Goal: Task Accomplishment & Management: Complete application form

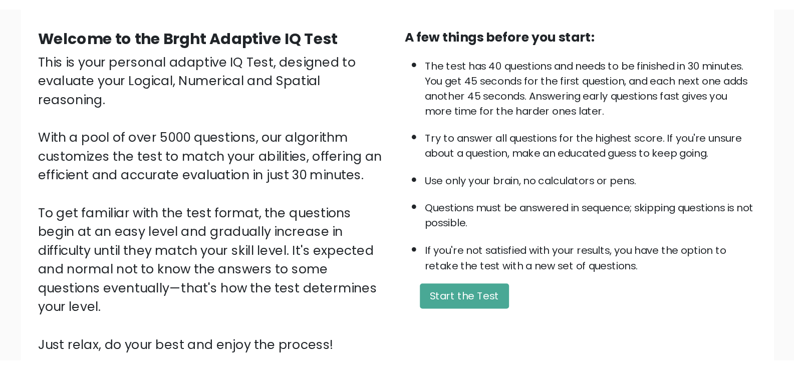
scroll to position [67, 0]
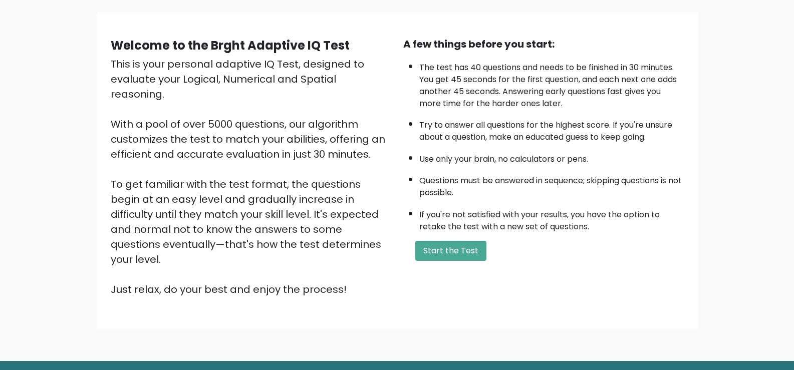
click at [363, 6] on div "Welcome to the Brght Adaptive IQ Test This is your personal adaptive IQ Test, d…" at bounding box center [397, 174] width 794 height 372
click at [363, 255] on button "Start the Test" at bounding box center [450, 251] width 71 height 20
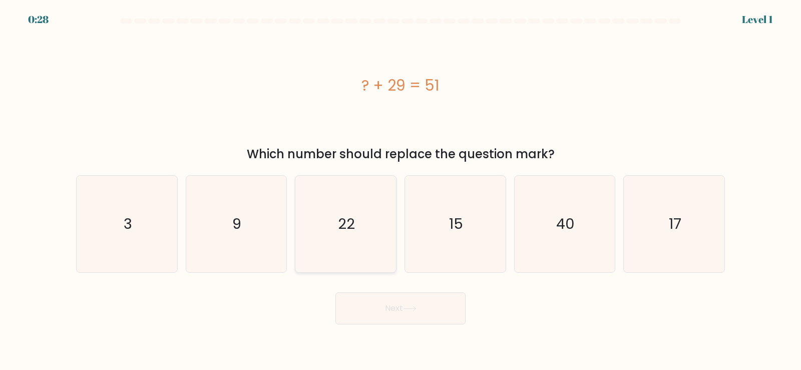
click at [353, 225] on text "22" at bounding box center [346, 224] width 17 height 20
click at [401, 190] on input "c. 22" at bounding box center [401, 187] width 1 height 5
radio input "true"
click at [391, 314] on button "Next" at bounding box center [400, 308] width 130 height 32
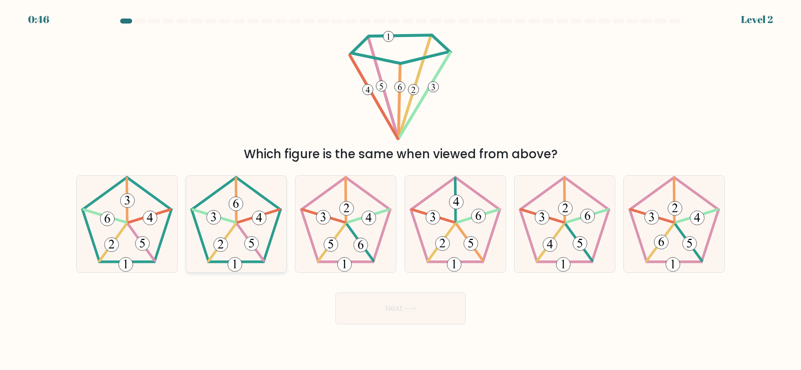
click at [246, 218] on icon at bounding box center [236, 224] width 97 height 97
click at [401, 190] on input "b." at bounding box center [401, 187] width 1 height 5
radio input "true"
click at [417, 307] on icon at bounding box center [410, 309] width 14 height 6
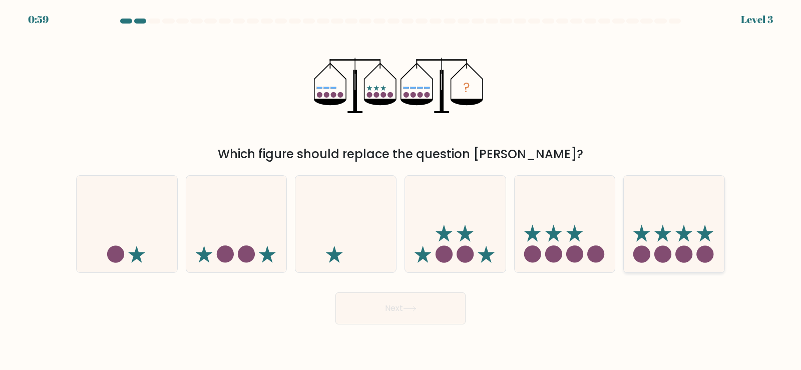
click at [678, 236] on icon at bounding box center [674, 223] width 101 height 83
click at [401, 190] on input "f." at bounding box center [401, 187] width 1 height 5
radio input "true"
click at [424, 308] on button "Next" at bounding box center [400, 308] width 130 height 32
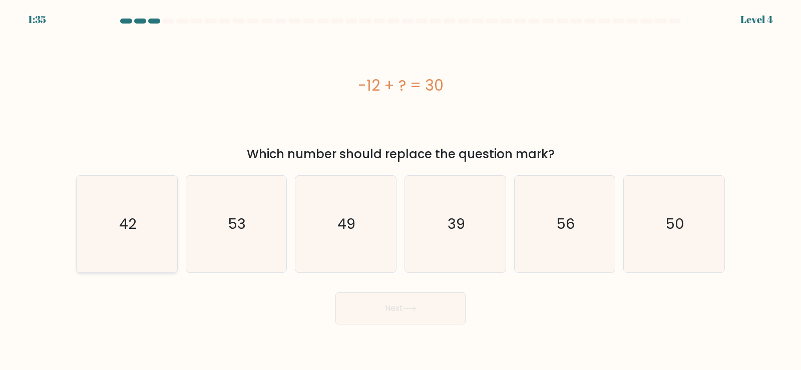
click at [127, 245] on icon "42" at bounding box center [127, 224] width 97 height 97
click at [401, 190] on input "a. 42" at bounding box center [401, 187] width 1 height 5
radio input "true"
click at [417, 310] on icon at bounding box center [410, 309] width 14 height 6
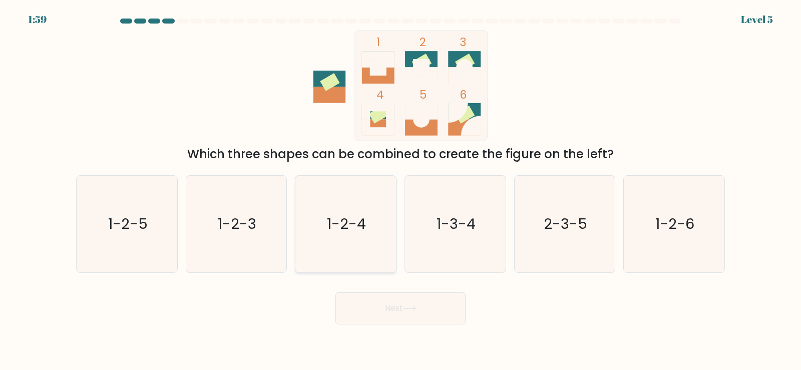
click at [363, 215] on text "1-2-4" at bounding box center [346, 224] width 39 height 20
click at [401, 190] on input "c. 1-2-4" at bounding box center [401, 187] width 1 height 5
radio input "true"
click at [424, 315] on button "Next" at bounding box center [400, 308] width 130 height 32
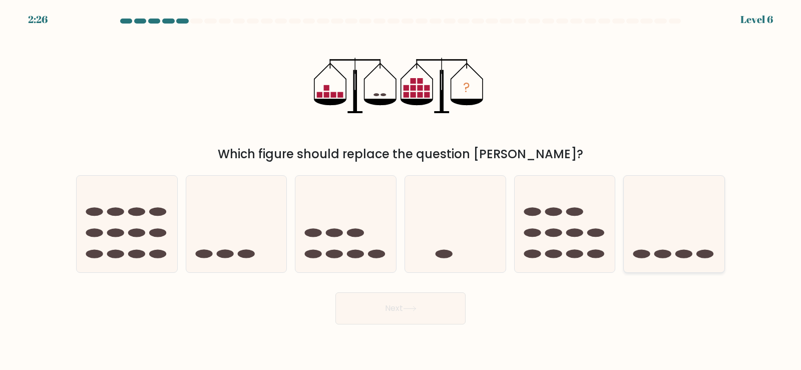
click at [688, 235] on icon at bounding box center [674, 223] width 101 height 83
click at [401, 190] on input "f." at bounding box center [401, 187] width 1 height 5
radio input "true"
click at [428, 314] on button "Next" at bounding box center [400, 308] width 130 height 32
click at [420, 310] on button "Next" at bounding box center [400, 308] width 130 height 32
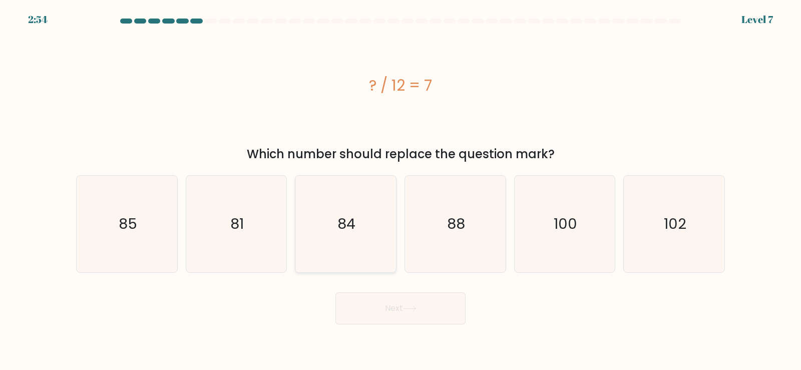
click at [364, 213] on icon "84" at bounding box center [345, 224] width 97 height 97
click at [401, 190] on input "c. 84" at bounding box center [401, 187] width 1 height 5
radio input "true"
click at [411, 313] on button "Next" at bounding box center [400, 308] width 130 height 32
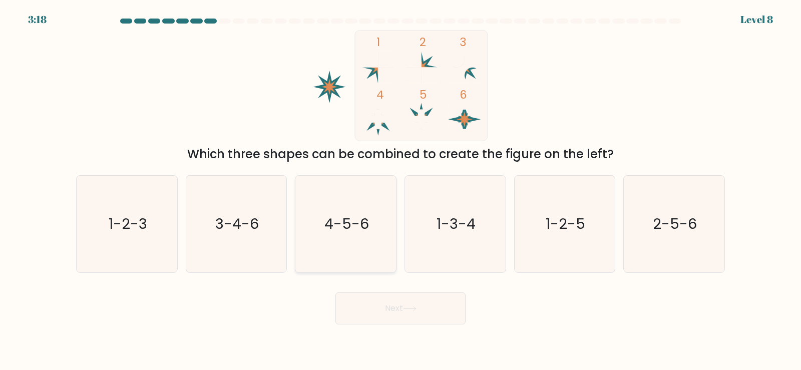
click at [360, 230] on text "4-5-6" at bounding box center [346, 224] width 45 height 20
click at [401, 190] on input "c. 4-5-6" at bounding box center [401, 187] width 1 height 5
radio input "true"
click at [424, 311] on button "Next" at bounding box center [400, 308] width 130 height 32
click at [426, 311] on button "Next" at bounding box center [400, 308] width 130 height 32
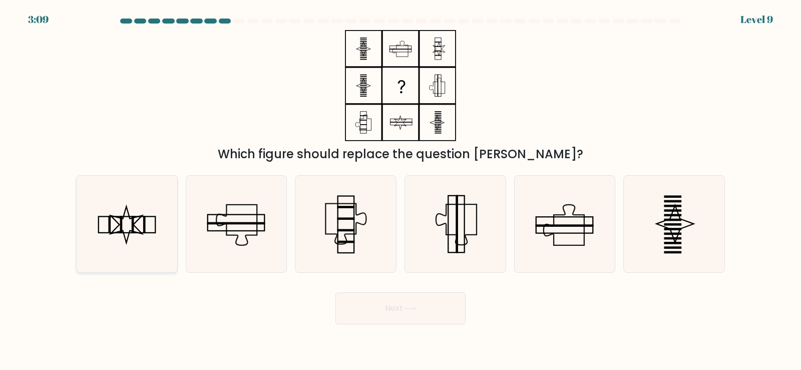
click at [137, 234] on icon at bounding box center [127, 224] width 97 height 97
click at [401, 190] on input "a." at bounding box center [401, 187] width 1 height 5
radio input "true"
click at [419, 315] on button "Next" at bounding box center [400, 308] width 130 height 32
click at [401, 312] on button "Next" at bounding box center [400, 308] width 130 height 32
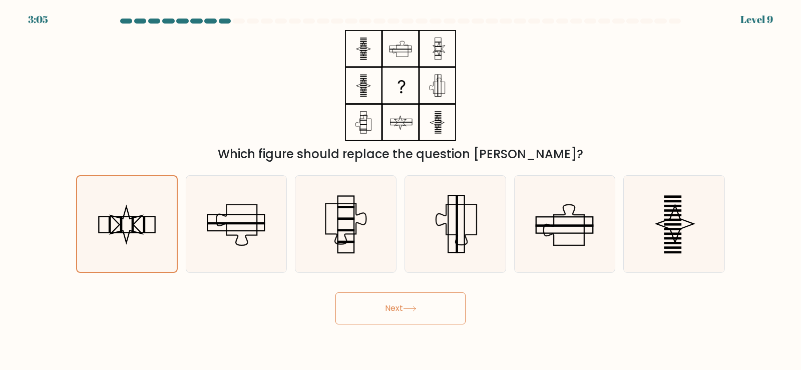
click at [420, 307] on button "Next" at bounding box center [400, 308] width 130 height 32
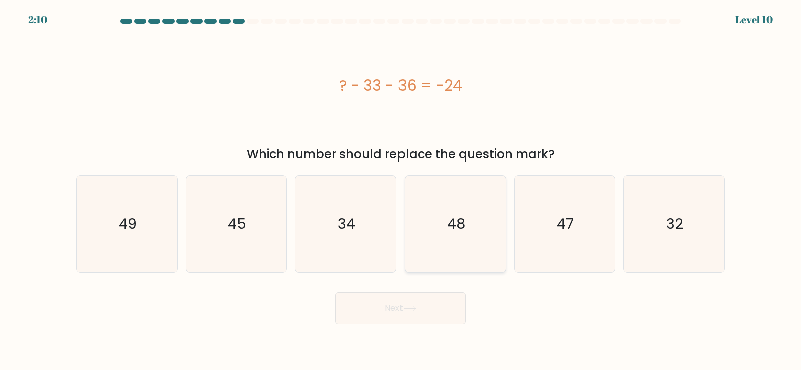
click at [474, 244] on icon "48" at bounding box center [455, 224] width 97 height 97
click at [401, 190] on input "d. 48" at bounding box center [401, 187] width 1 height 5
radio input "true"
click at [420, 316] on button "Next" at bounding box center [400, 308] width 130 height 32
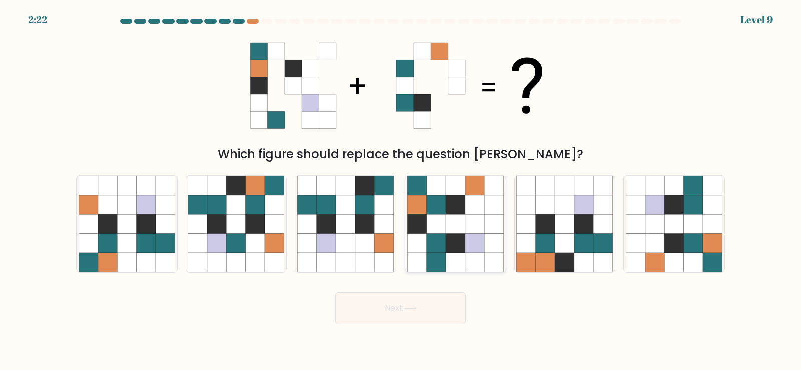
click at [452, 227] on icon at bounding box center [455, 223] width 19 height 19
click at [401, 190] on input "d." at bounding box center [401, 187] width 1 height 5
radio input "true"
click at [420, 323] on button "Next" at bounding box center [400, 308] width 130 height 32
click at [428, 304] on button "Next" at bounding box center [400, 308] width 130 height 32
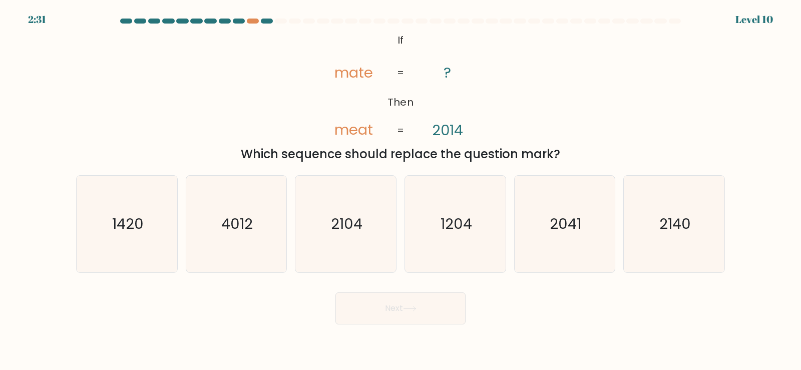
click at [354, 233] on text "2104" at bounding box center [347, 224] width 32 height 20
click at [401, 190] on input "c. 2104" at bounding box center [401, 187] width 1 height 5
radio input "true"
click at [692, 245] on icon "2140" at bounding box center [674, 224] width 97 height 97
click at [401, 190] on input "f. 2140" at bounding box center [401, 187] width 1 height 5
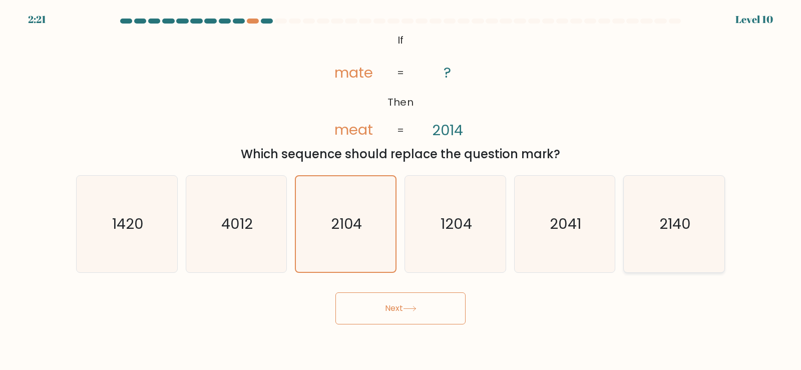
radio input "true"
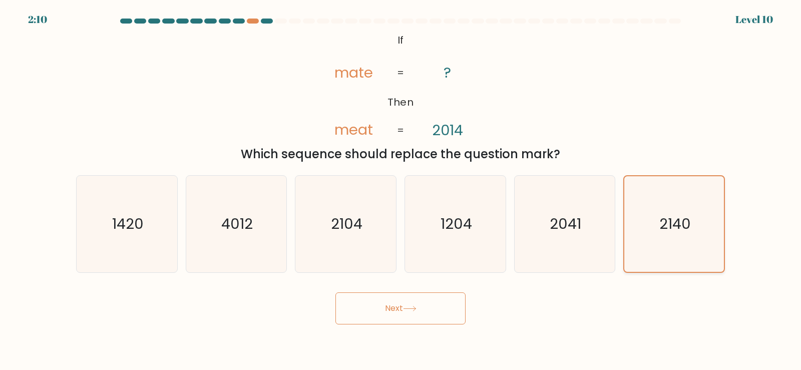
click at [412, 317] on button "Next" at bounding box center [400, 308] width 130 height 32
click at [433, 310] on button "Next" at bounding box center [400, 308] width 130 height 32
click at [409, 308] on icon at bounding box center [410, 308] width 12 height 5
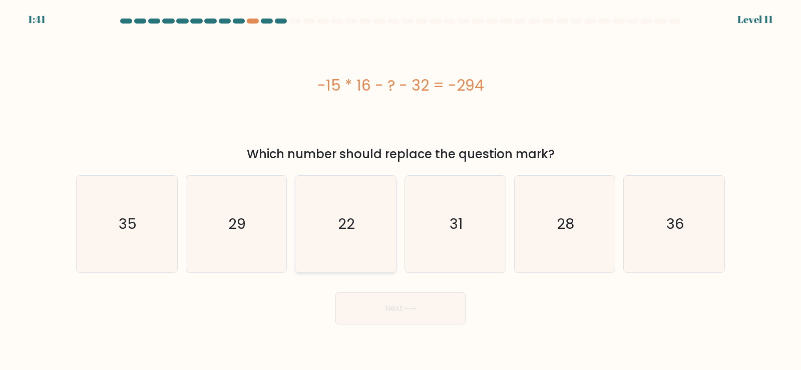
click at [364, 223] on icon "22" at bounding box center [345, 224] width 97 height 97
click at [401, 190] on input "c. 22" at bounding box center [401, 187] width 1 height 5
radio input "true"
click at [415, 311] on icon at bounding box center [410, 309] width 14 height 6
click at [416, 307] on icon at bounding box center [410, 308] width 12 height 5
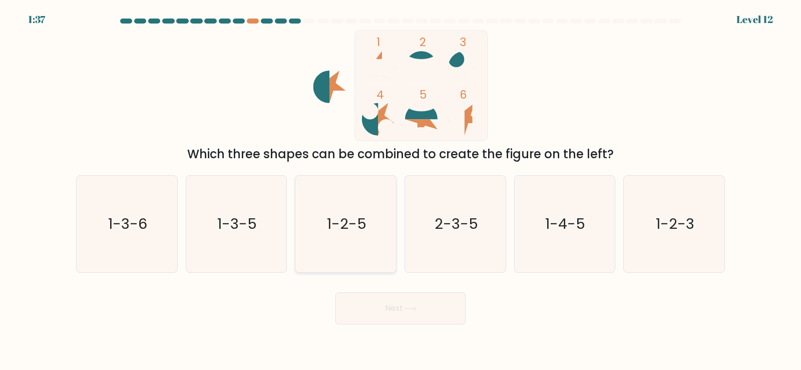
click at [358, 244] on icon "1-2-5" at bounding box center [345, 224] width 97 height 97
click at [401, 190] on input "c. 1-2-5" at bounding box center [401, 187] width 1 height 5
radio input "true"
click at [426, 301] on button "Next" at bounding box center [400, 308] width 130 height 32
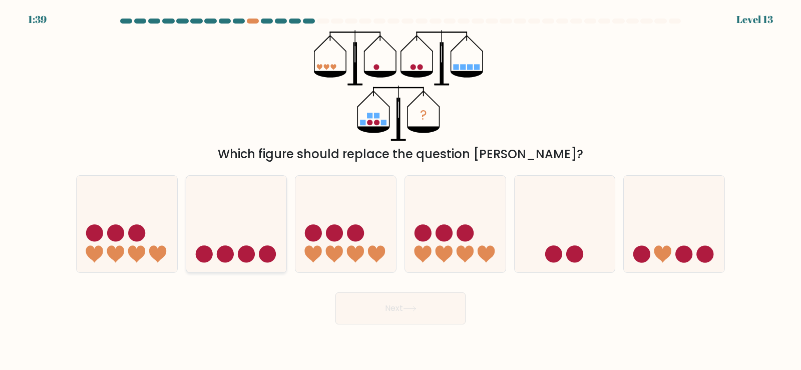
click at [230, 241] on icon at bounding box center [236, 223] width 101 height 83
click at [401, 190] on input "b." at bounding box center [401, 187] width 1 height 5
radio input "true"
click at [418, 311] on button "Next" at bounding box center [400, 308] width 130 height 32
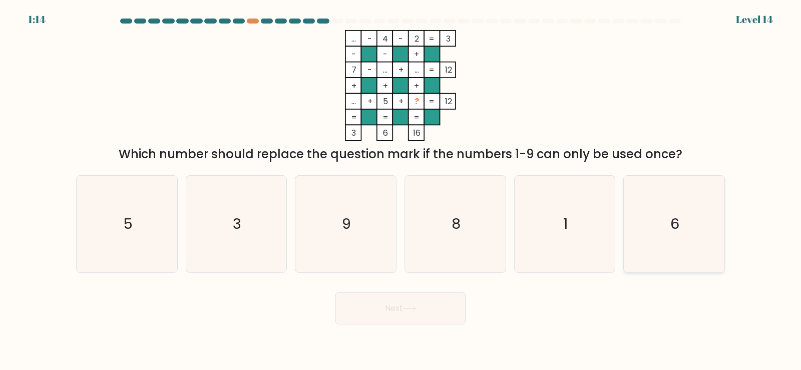
click at [711, 246] on icon "6" at bounding box center [674, 224] width 97 height 97
click at [401, 190] on input "f. 6" at bounding box center [401, 187] width 1 height 5
radio input "true"
click at [431, 309] on button "Next" at bounding box center [400, 308] width 130 height 32
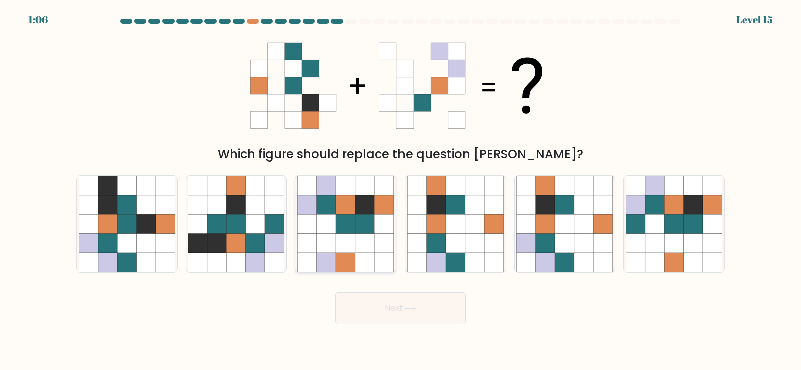
click at [364, 265] on icon at bounding box center [364, 262] width 19 height 19
click at [401, 190] on input "c." at bounding box center [401, 187] width 1 height 5
radio input "true"
click at [421, 315] on button "Next" at bounding box center [400, 308] width 130 height 32
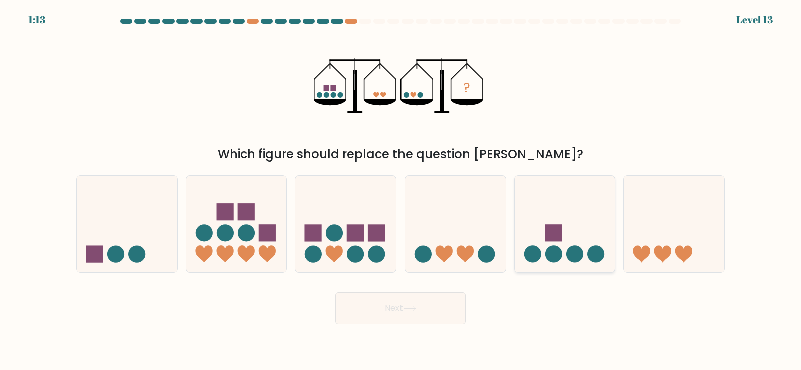
click at [570, 244] on icon at bounding box center [565, 223] width 101 height 83
click at [401, 190] on input "e." at bounding box center [401, 187] width 1 height 5
radio input "true"
click at [423, 314] on button "Next" at bounding box center [400, 308] width 130 height 32
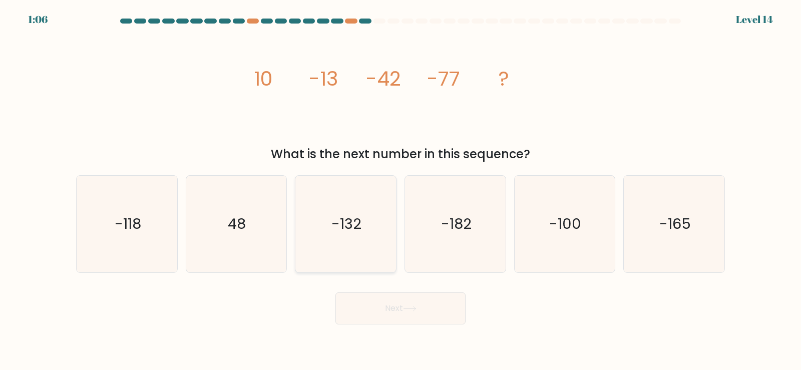
click at [355, 221] on text "-132" at bounding box center [347, 224] width 30 height 20
click at [401, 190] on input "c. -132" at bounding box center [401, 187] width 1 height 5
radio input "true"
click at [433, 305] on button "Next" at bounding box center [400, 308] width 130 height 32
click at [421, 313] on button "Next" at bounding box center [400, 308] width 130 height 32
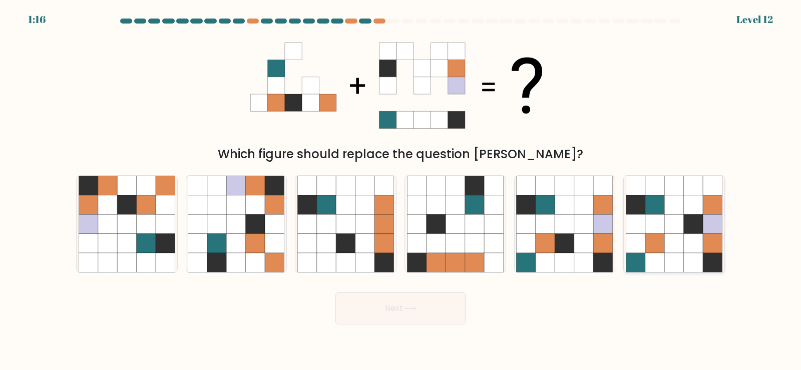
click at [691, 230] on icon at bounding box center [693, 223] width 19 height 19
click at [401, 190] on input "f." at bounding box center [401, 187] width 1 height 5
radio input "true"
click at [434, 318] on button "Next" at bounding box center [400, 308] width 130 height 32
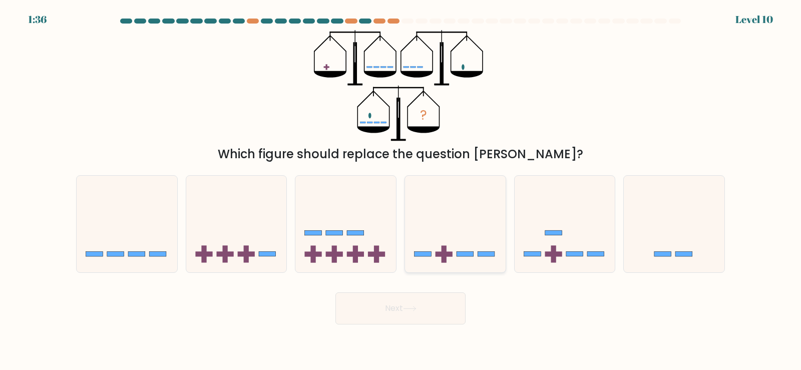
click at [466, 243] on icon at bounding box center [455, 223] width 101 height 83
click at [401, 190] on input "d." at bounding box center [401, 187] width 1 height 5
radio input "true"
click at [438, 309] on button "Next" at bounding box center [400, 308] width 130 height 32
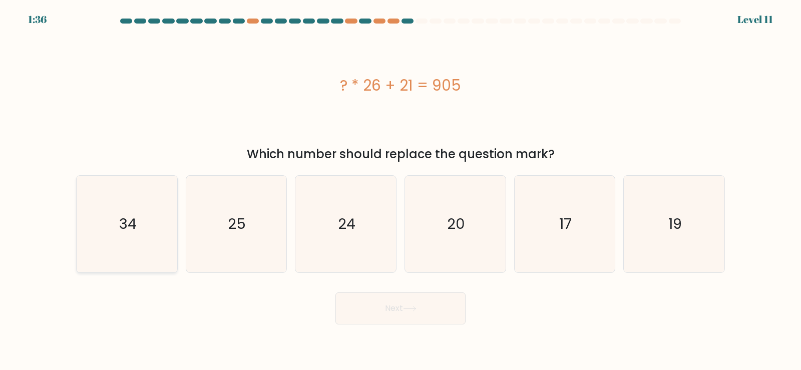
click at [125, 240] on icon "34" at bounding box center [127, 224] width 97 height 97
click at [401, 190] on input "a. 34" at bounding box center [401, 187] width 1 height 5
radio input "true"
click at [428, 302] on button "Next" at bounding box center [400, 308] width 130 height 32
click at [437, 307] on button "Next" at bounding box center [400, 308] width 130 height 32
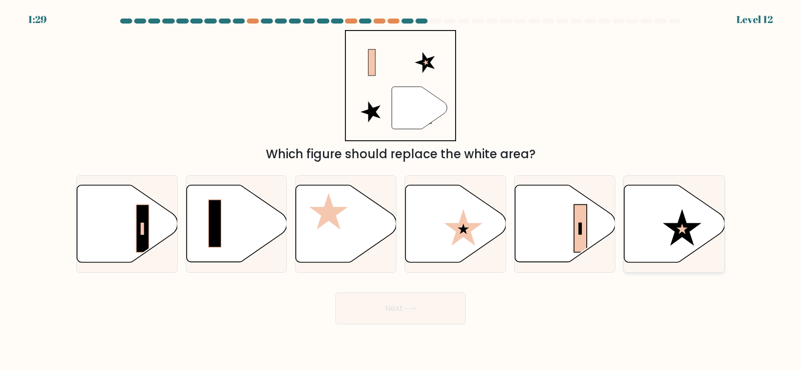
click at [685, 234] on icon at bounding box center [682, 227] width 39 height 37
click at [401, 190] on input "f." at bounding box center [401, 187] width 1 height 5
radio input "true"
click at [439, 306] on button "Next" at bounding box center [400, 308] width 130 height 32
click at [421, 308] on button "Next" at bounding box center [400, 308] width 130 height 32
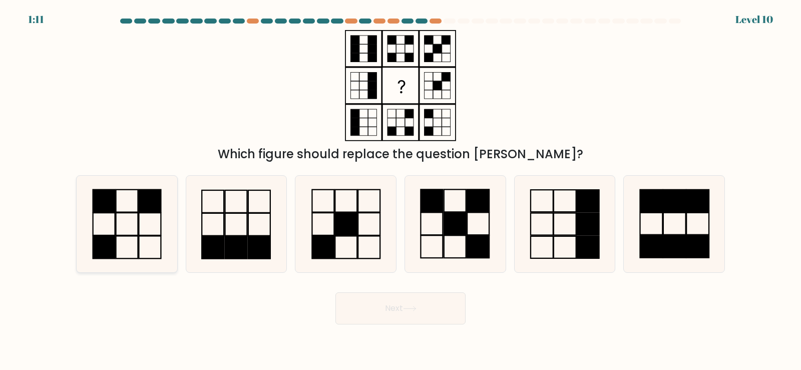
click at [120, 233] on icon at bounding box center [127, 224] width 97 height 97
click at [401, 190] on input "a." at bounding box center [401, 187] width 1 height 5
radio input "true"
click at [440, 314] on button "Next" at bounding box center [400, 308] width 130 height 32
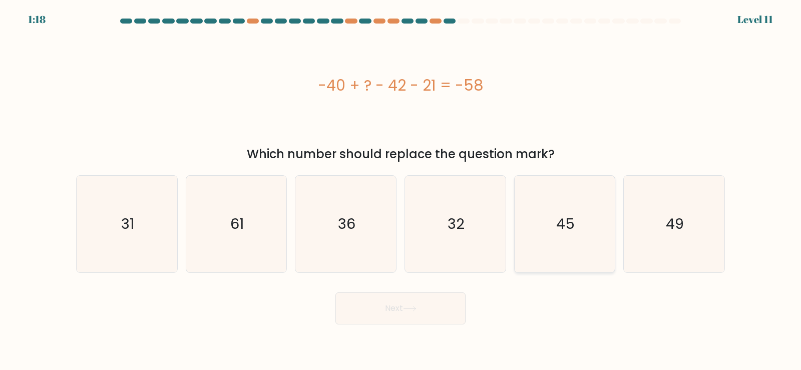
click at [581, 225] on icon "45" at bounding box center [564, 224] width 97 height 97
click at [401, 190] on input "e. 45" at bounding box center [401, 187] width 1 height 5
radio input "true"
click at [437, 307] on button "Next" at bounding box center [400, 308] width 130 height 32
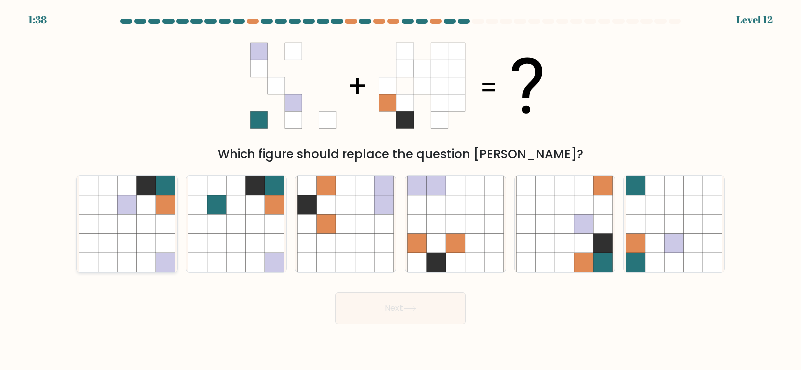
click at [114, 252] on icon at bounding box center [107, 242] width 19 height 19
click at [401, 190] on input "a." at bounding box center [401, 187] width 1 height 5
radio input "true"
click at [409, 306] on icon at bounding box center [410, 309] width 14 height 6
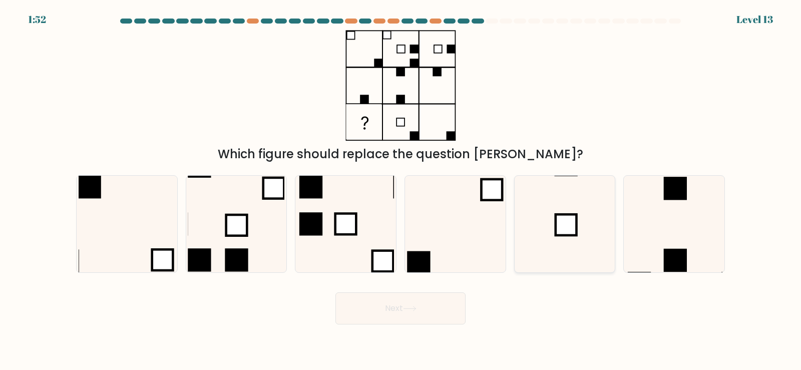
click at [558, 233] on rect at bounding box center [566, 224] width 21 height 21
click at [401, 190] on input "e." at bounding box center [401, 187] width 1 height 5
radio input "true"
click at [414, 318] on button "Next" at bounding box center [400, 308] width 130 height 32
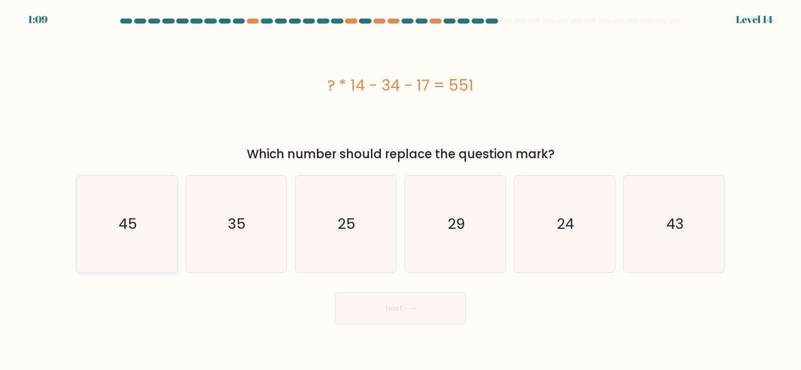
click at [135, 237] on icon "45" at bounding box center [127, 224] width 97 height 97
click at [401, 190] on input "a. 45" at bounding box center [401, 187] width 1 height 5
radio input "true"
click at [430, 311] on button "Next" at bounding box center [400, 308] width 130 height 32
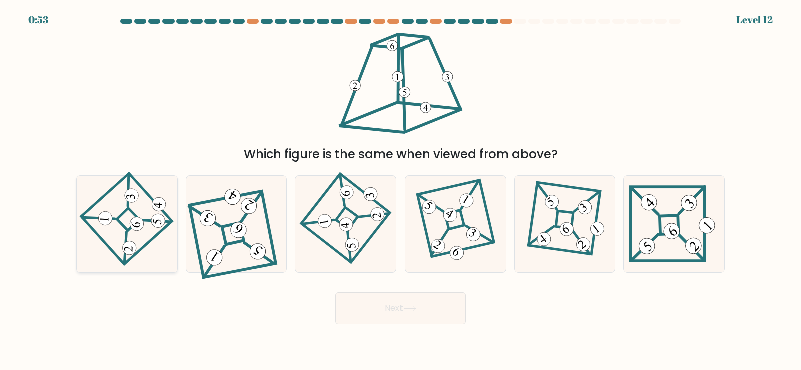
click at [116, 221] on icon at bounding box center [126, 223] width 67 height 77
click at [401, 190] on input "a." at bounding box center [401, 187] width 1 height 5
radio input "true"
click at [430, 308] on button "Next" at bounding box center [400, 308] width 130 height 32
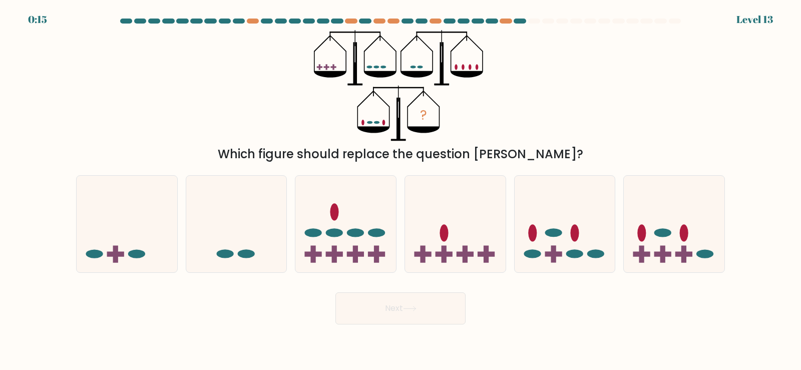
click at [120, 257] on icon at bounding box center [127, 223] width 101 height 83
click at [401, 190] on input "a." at bounding box center [401, 187] width 1 height 5
radio input "true"
click at [417, 306] on icon at bounding box center [410, 309] width 14 height 6
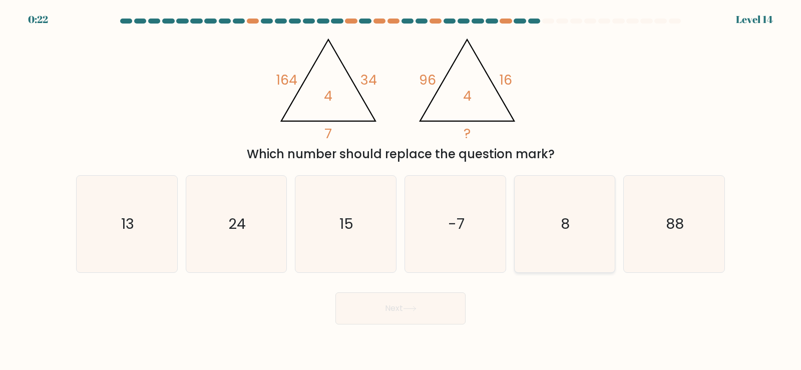
click at [575, 255] on icon "8" at bounding box center [564, 224] width 97 height 97
click at [401, 190] on input "e. 8" at bounding box center [401, 187] width 1 height 5
radio input "true"
click at [453, 317] on button "Next" at bounding box center [400, 308] width 130 height 32
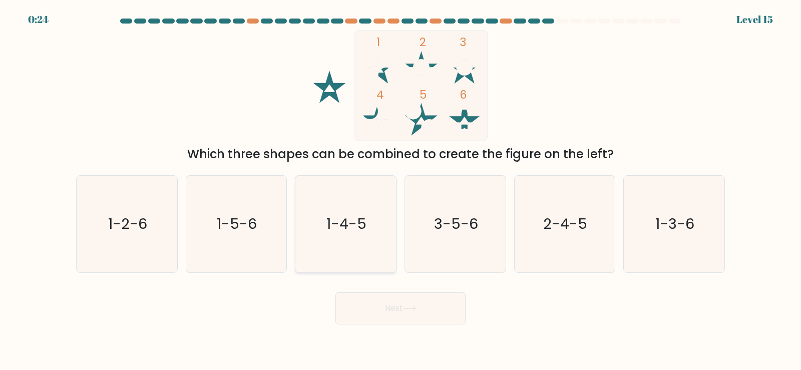
click at [349, 241] on icon "1-4-5" at bounding box center [345, 224] width 97 height 97
click at [401, 190] on input "c. 1-4-5" at bounding box center [401, 187] width 1 height 5
radio input "true"
click at [426, 320] on button "Next" at bounding box center [400, 308] width 130 height 32
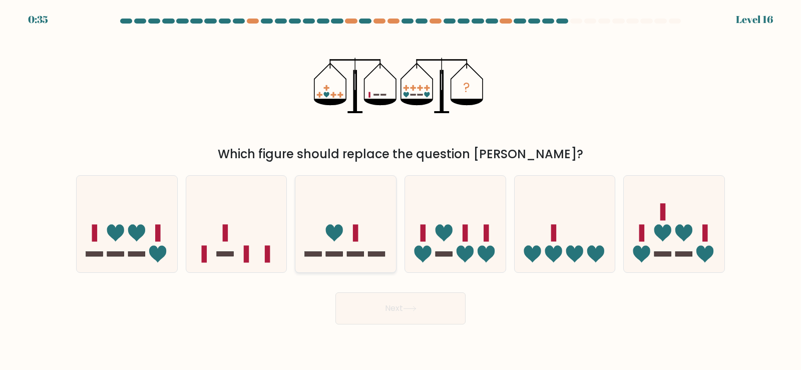
click at [361, 246] on icon at bounding box center [345, 223] width 101 height 83
click at [401, 190] on input "c." at bounding box center [401, 187] width 1 height 5
radio input "true"
click at [424, 322] on button "Next" at bounding box center [400, 308] width 130 height 32
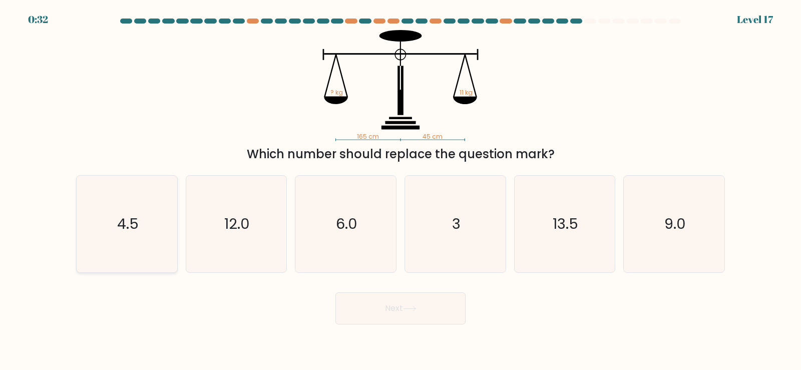
click at [123, 233] on text "4.5" at bounding box center [128, 224] width 22 height 20
click at [401, 190] on input "a. 4.5" at bounding box center [401, 187] width 1 height 5
radio input "true"
click at [423, 308] on button "Next" at bounding box center [400, 308] width 130 height 32
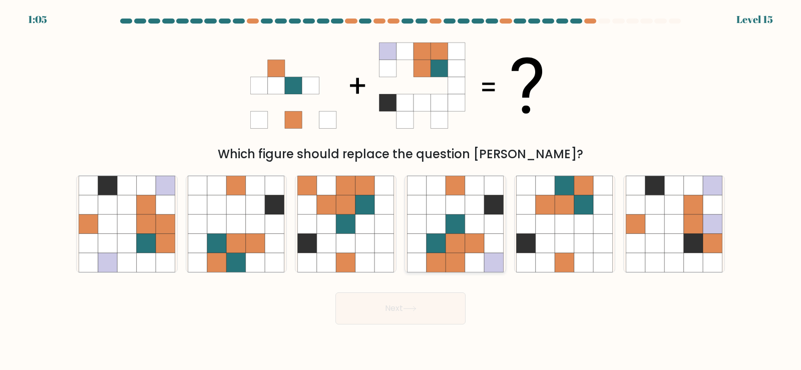
click at [472, 254] on icon at bounding box center [474, 262] width 19 height 19
click at [401, 190] on input "d." at bounding box center [401, 187] width 1 height 5
radio input "true"
click at [449, 306] on button "Next" at bounding box center [400, 308] width 130 height 32
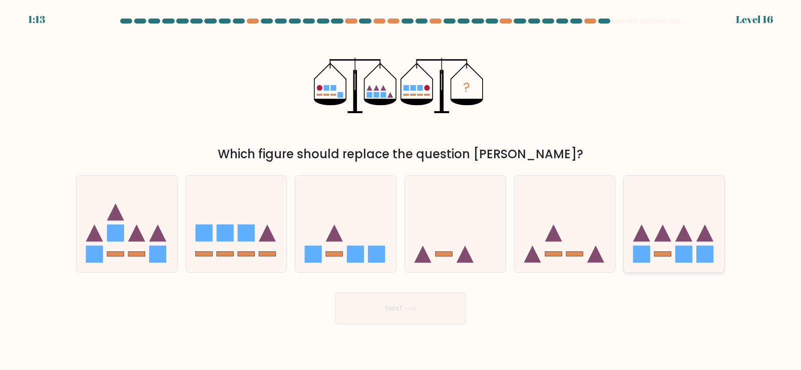
click at [688, 265] on icon at bounding box center [674, 223] width 101 height 83
click at [401, 190] on input "f." at bounding box center [401, 187] width 1 height 5
radio input "true"
click at [399, 313] on button "Next" at bounding box center [400, 308] width 130 height 32
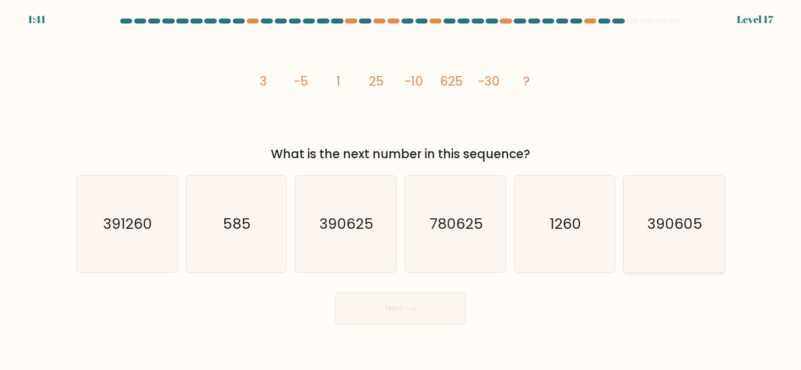
click at [673, 265] on icon "390605" at bounding box center [674, 224] width 97 height 97
click at [401, 190] on input "f. 390605" at bounding box center [401, 187] width 1 height 5
radio input "true"
click at [440, 323] on button "Next" at bounding box center [400, 308] width 130 height 32
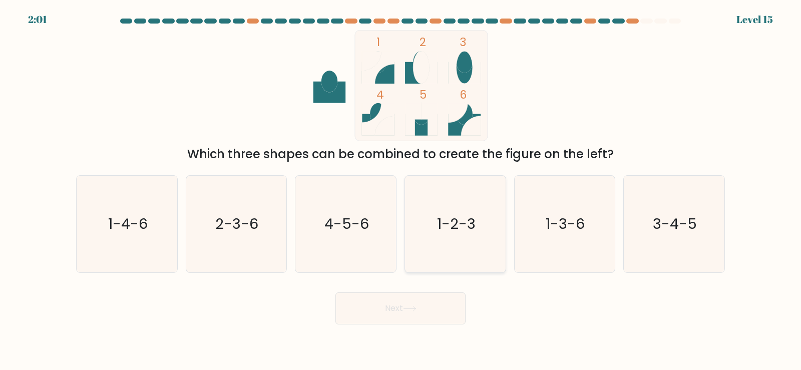
click at [450, 230] on text "1-2-3" at bounding box center [456, 224] width 39 height 20
click at [401, 190] on input "d. 1-2-3" at bounding box center [401, 187] width 1 height 5
radio input "true"
click at [438, 308] on button "Next" at bounding box center [400, 308] width 130 height 32
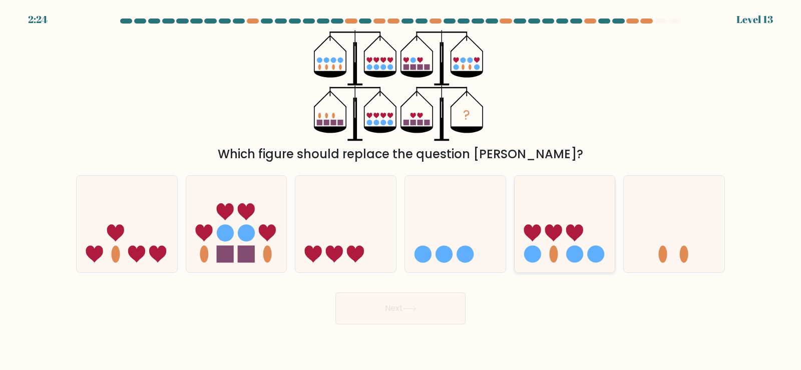
click at [578, 242] on icon at bounding box center [565, 223] width 101 height 83
click at [401, 190] on input "e." at bounding box center [401, 187] width 1 height 5
radio input "true"
click at [436, 308] on button "Next" at bounding box center [400, 308] width 130 height 32
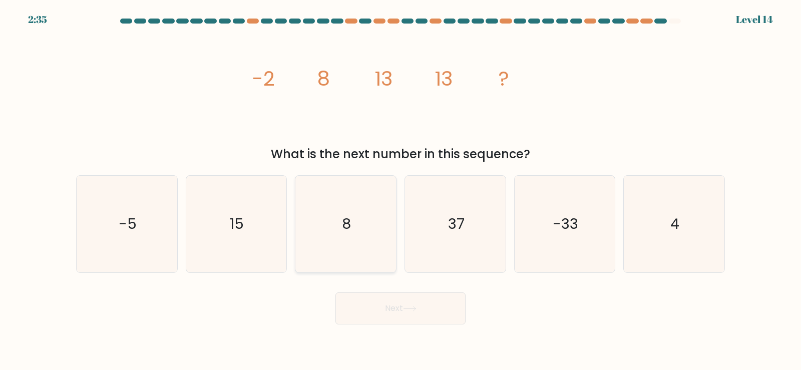
click at [352, 241] on icon "8" at bounding box center [345, 224] width 97 height 97
click at [401, 190] on input "c. 8" at bounding box center [401, 187] width 1 height 5
radio input "true"
click at [421, 309] on button "Next" at bounding box center [400, 308] width 130 height 32
click at [424, 317] on button "Next" at bounding box center [400, 308] width 130 height 32
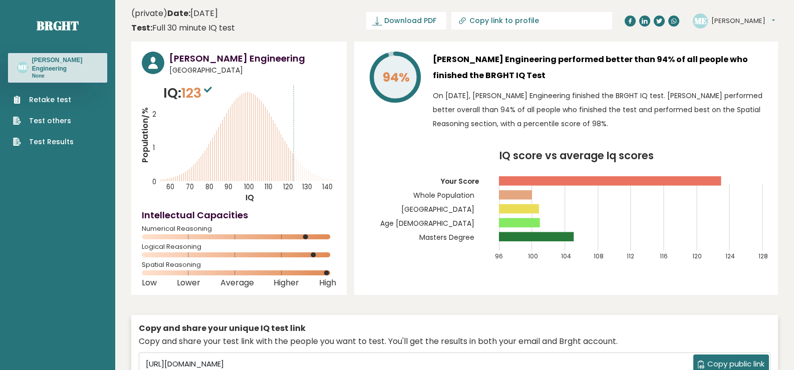
click at [61, 142] on link "Test Results" at bounding box center [43, 142] width 61 height 11
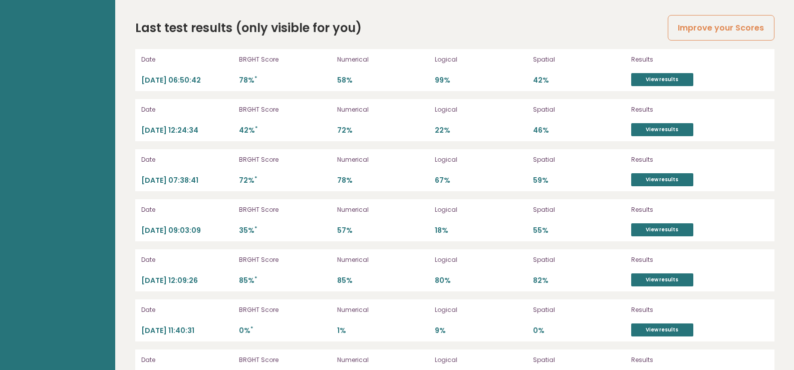
scroll to position [2838, 0]
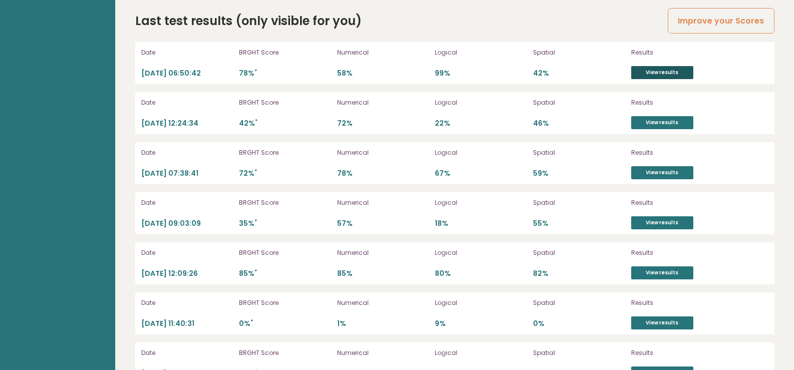
click at [658, 66] on link "View results" at bounding box center [662, 72] width 62 height 13
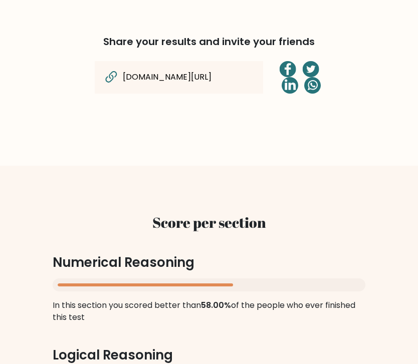
scroll to position [900, 0]
